Goal: Task Accomplishment & Management: Manage account settings

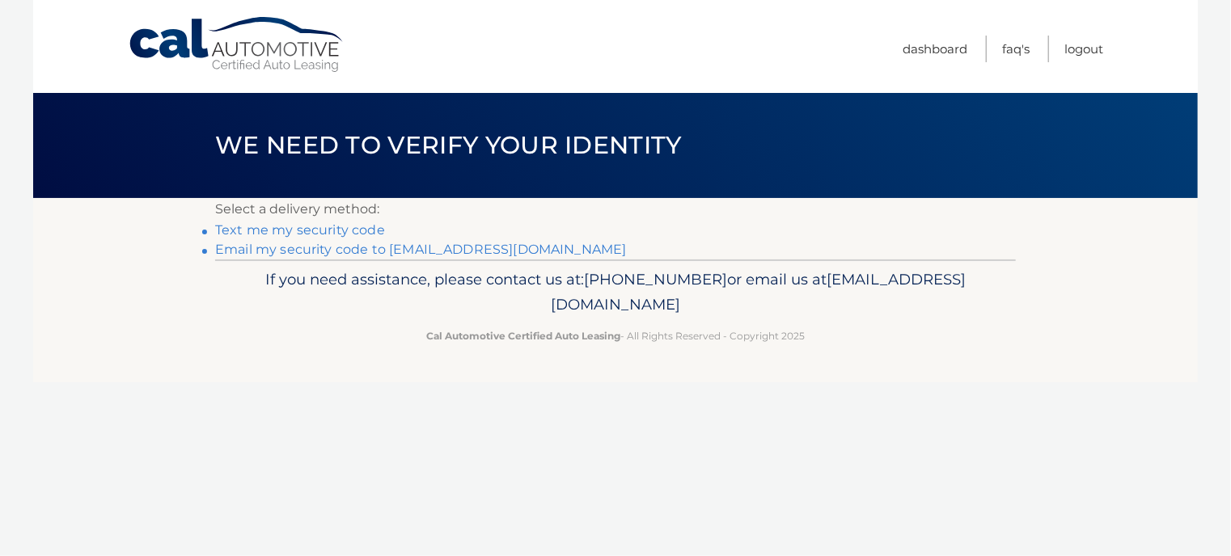
click at [512, 248] on link "Email my security code to [EMAIL_ADDRESS][DOMAIN_NAME]" at bounding box center [421, 249] width 412 height 15
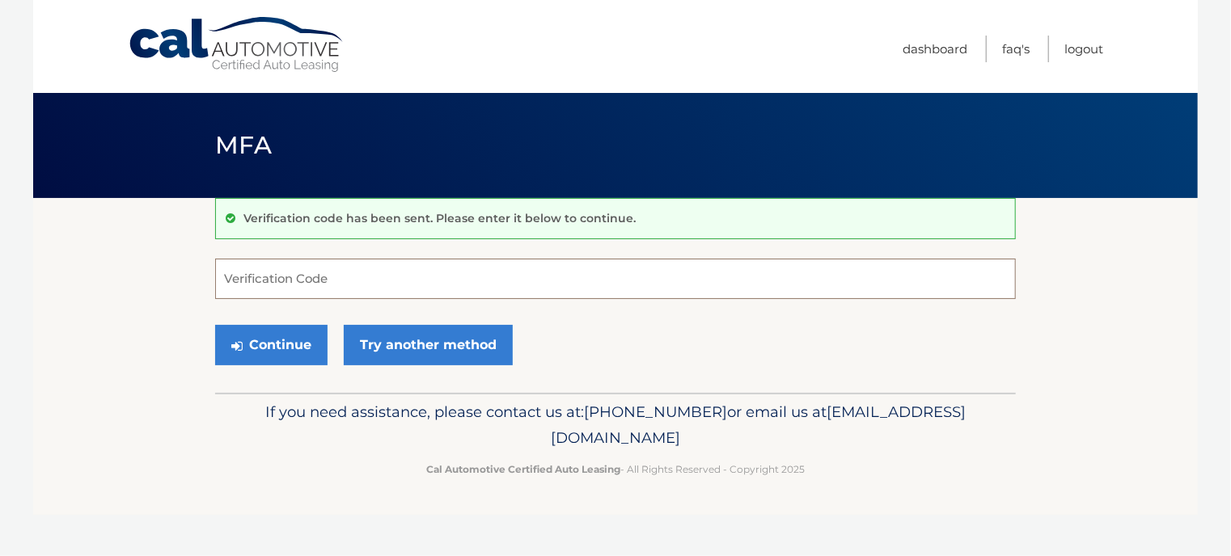
click at [307, 265] on input "Verification Code" at bounding box center [615, 279] width 801 height 40
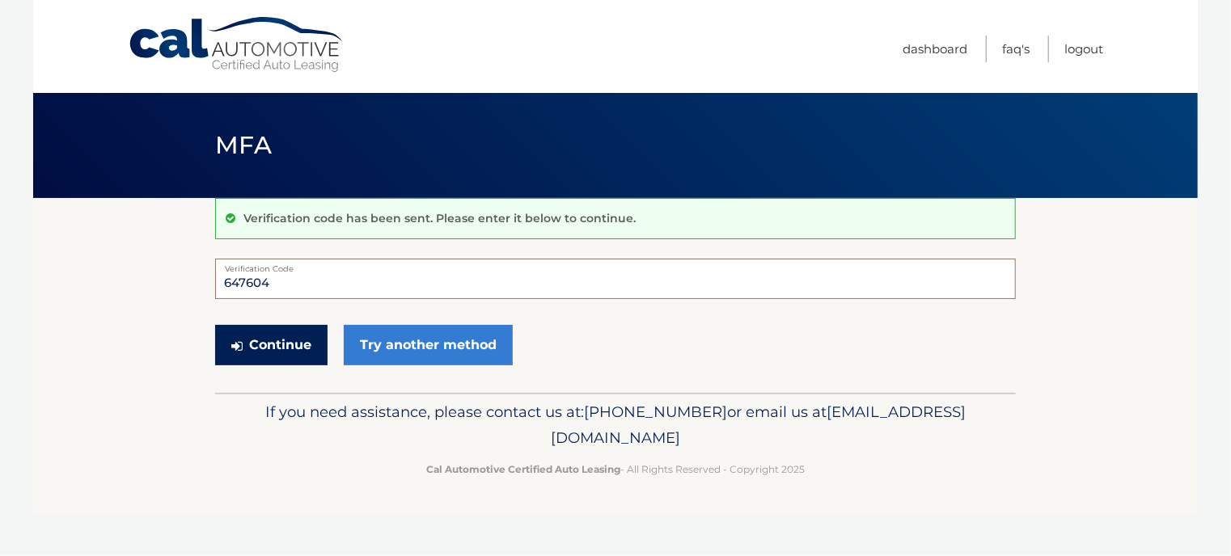
type input "647604"
click at [303, 340] on button "Continue" at bounding box center [271, 345] width 112 height 40
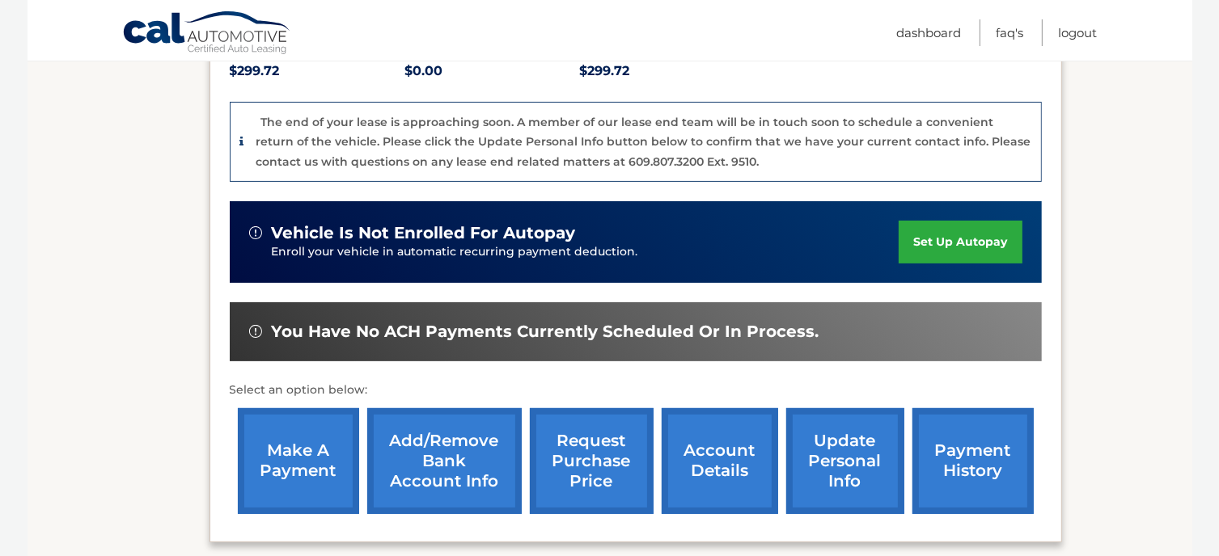
scroll to position [404, 0]
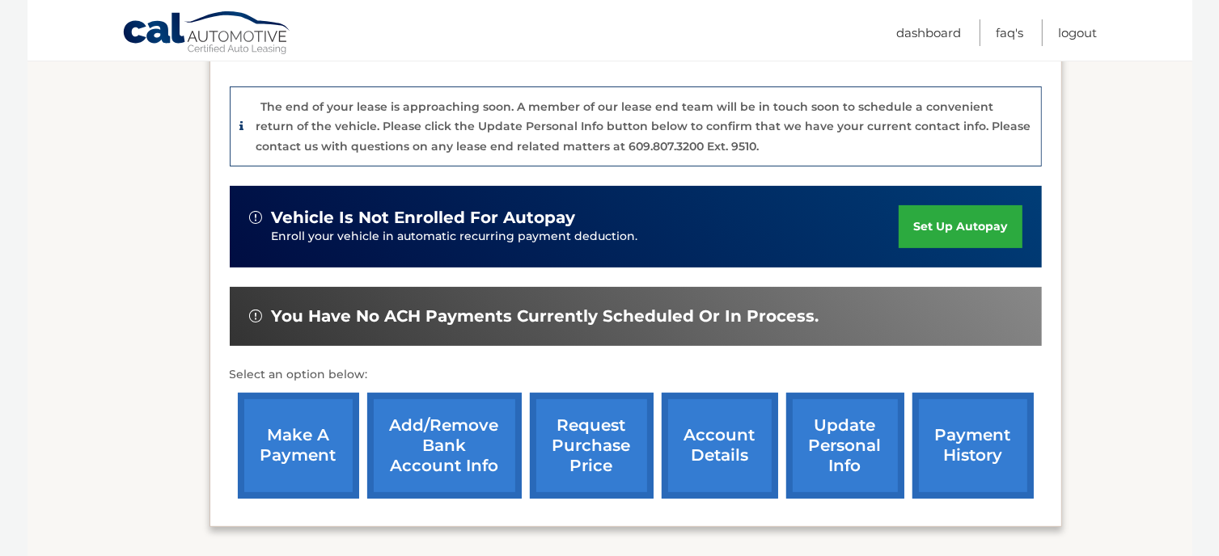
click at [936, 416] on link "payment history" at bounding box center [972, 446] width 121 height 106
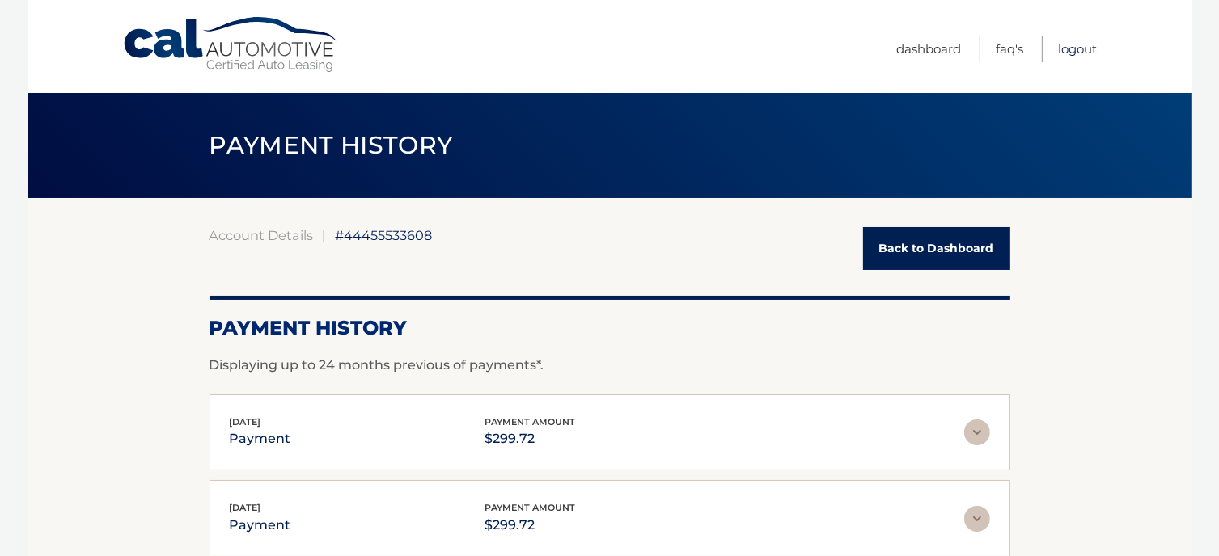
click at [1071, 50] on link "Logout" at bounding box center [1077, 49] width 39 height 27
